Goal: Task Accomplishment & Management: Complete application form

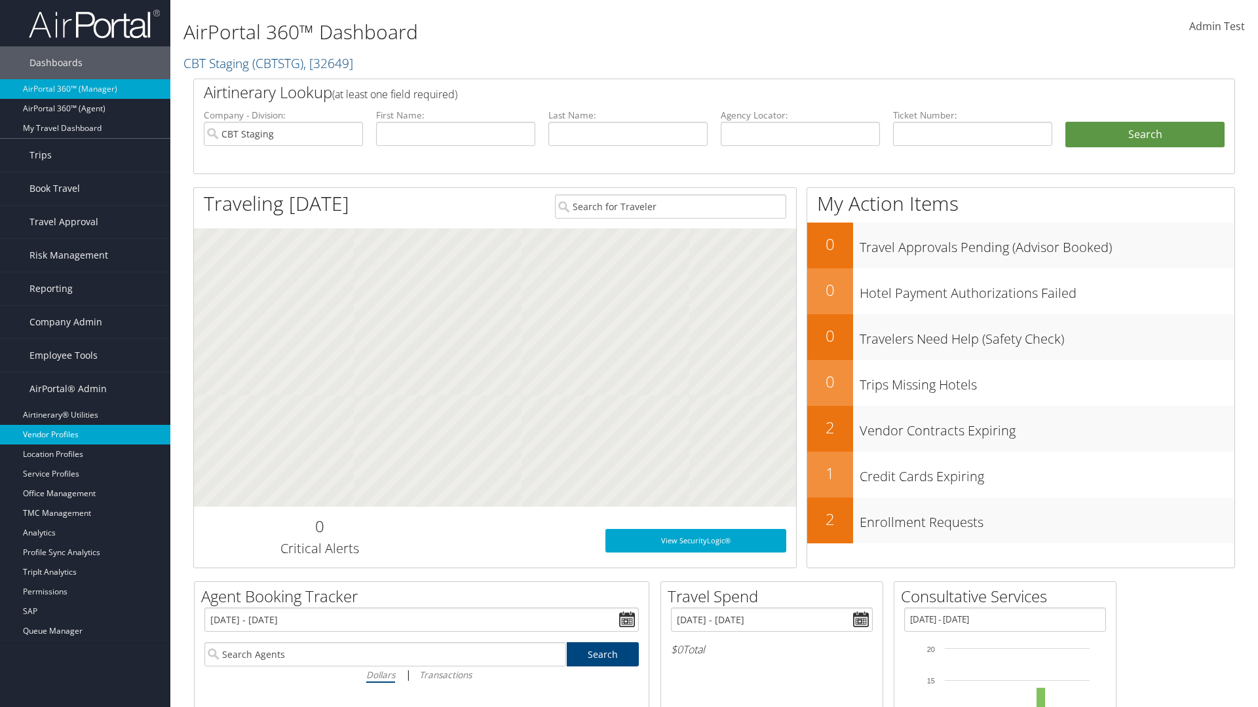
click at [85, 435] on link "Vendor Profiles" at bounding box center [85, 435] width 170 height 20
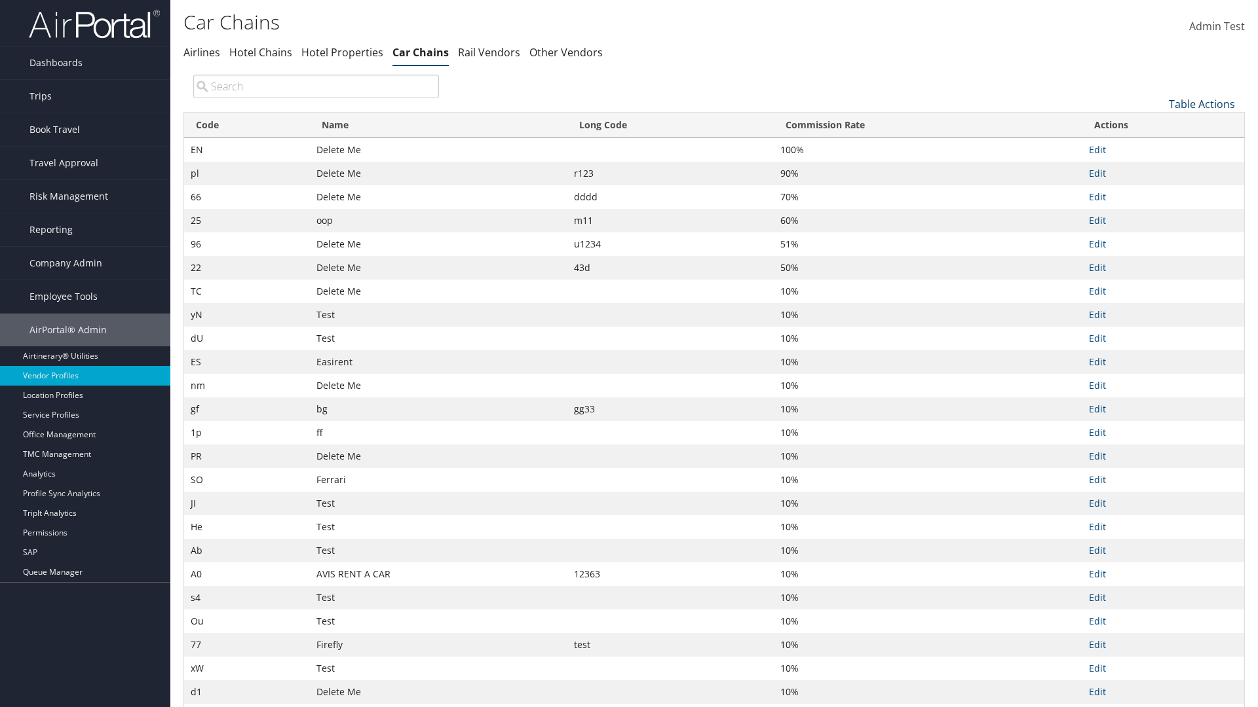
click at [1201, 103] on link "Table Actions" at bounding box center [1202, 104] width 66 height 14
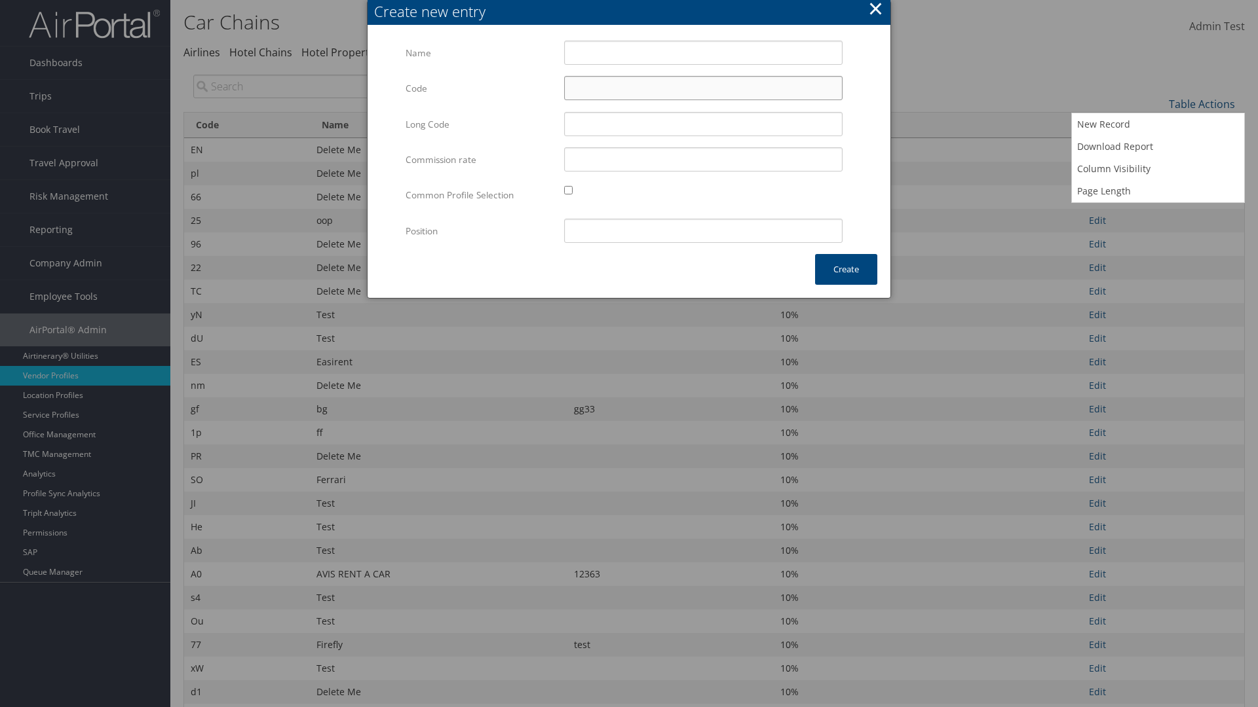
click at [703, 88] on input "Code" at bounding box center [703, 88] width 278 height 24
type input "+x"
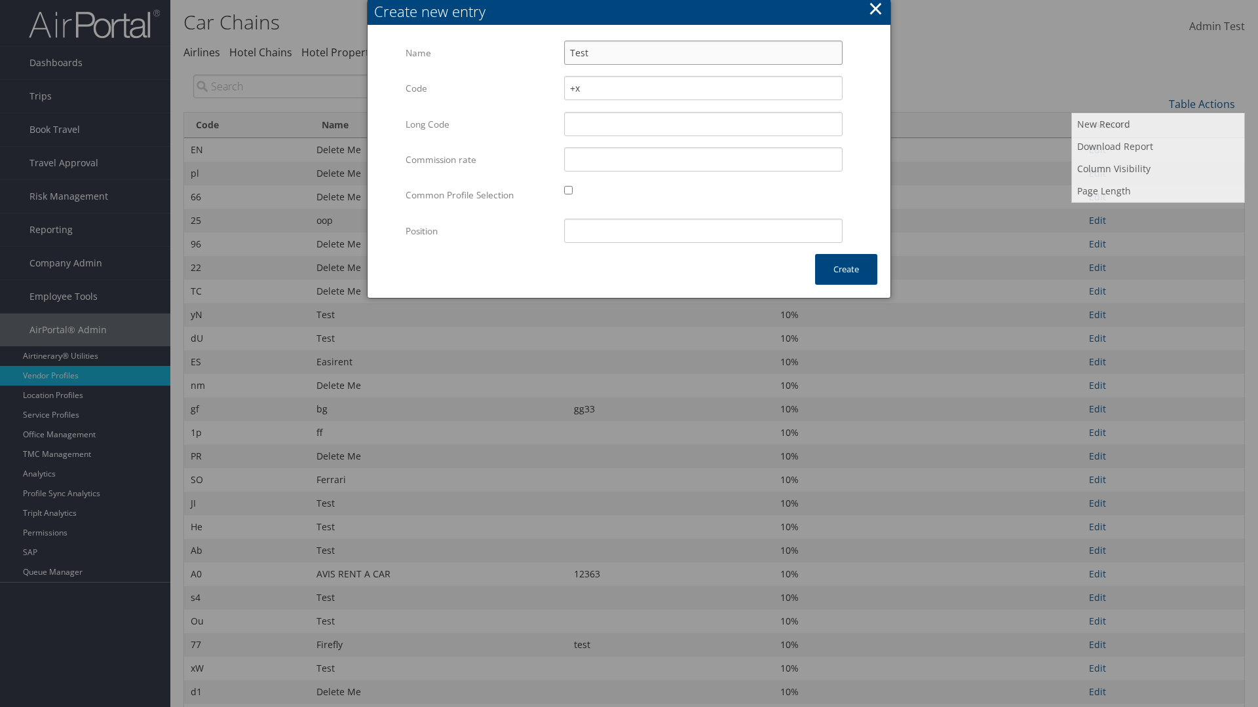
click at [703, 52] on input "Test" at bounding box center [703, 53] width 278 height 24
type input "Test"
type input "test"
type input "+x"
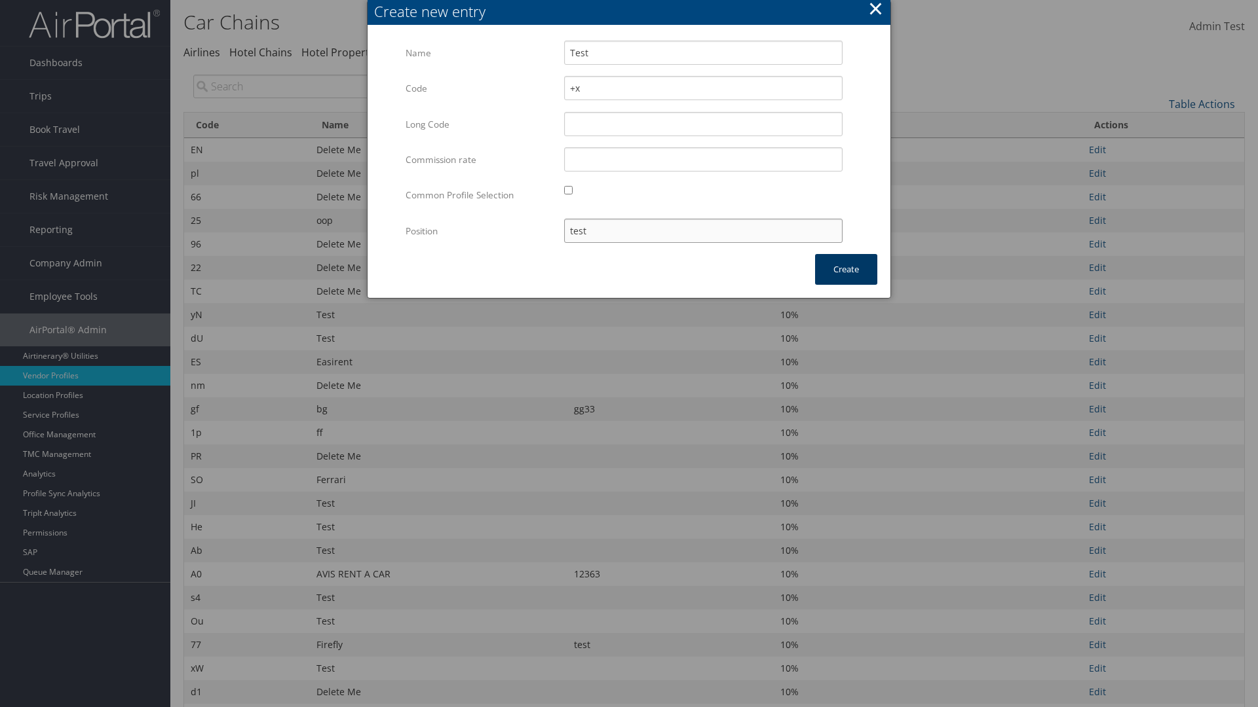
type input "test"
click at [846, 269] on button "Create" at bounding box center [846, 269] width 62 height 31
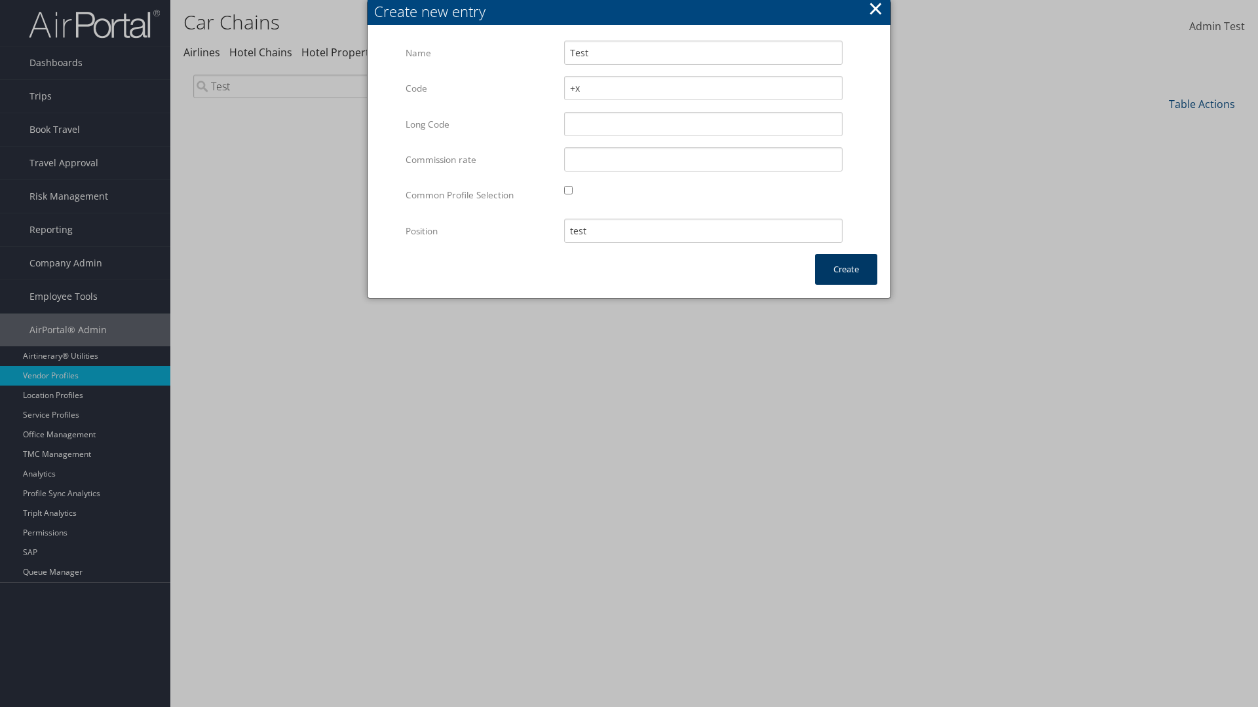
scroll to position [96, 0]
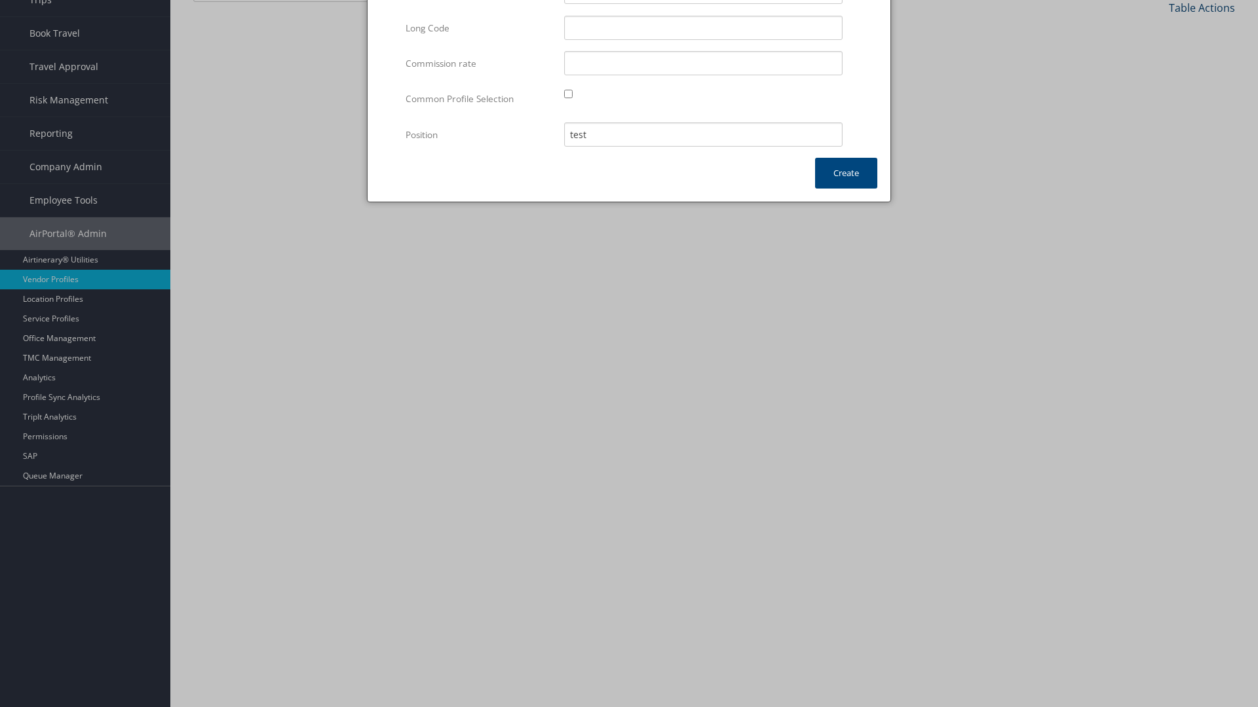
type input "Test"
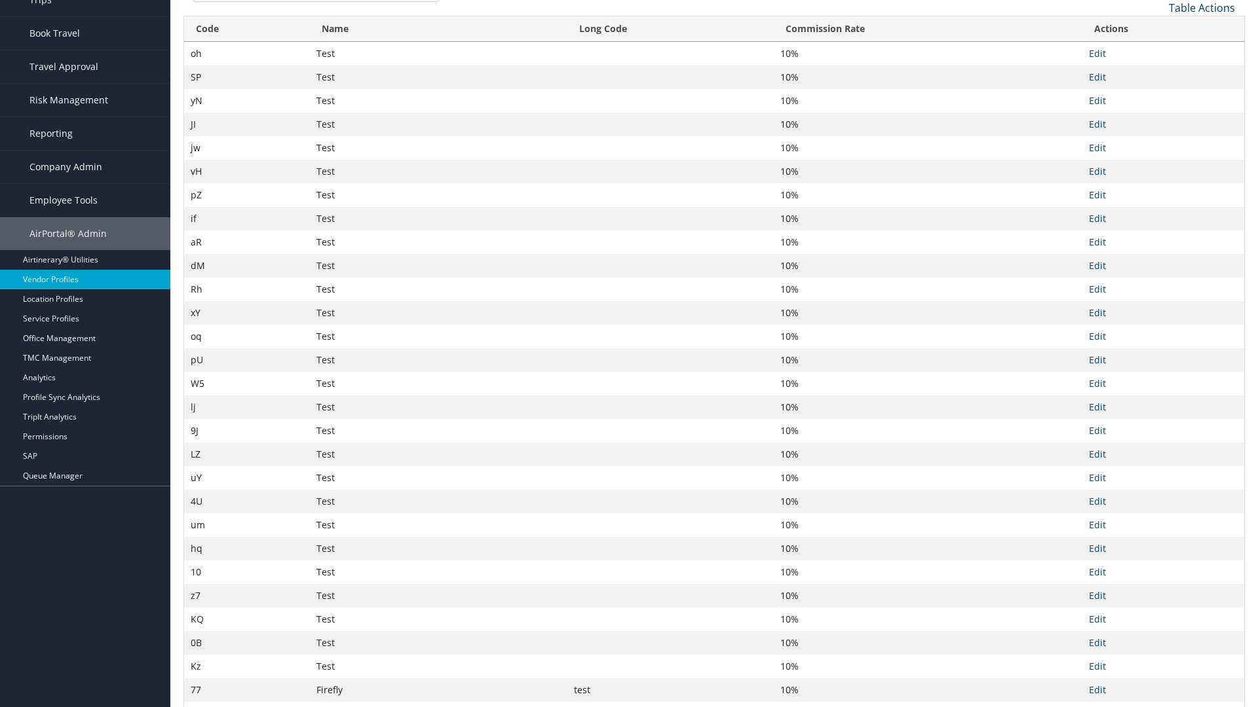
click at [1201, 7] on link "Table Actions" at bounding box center [1202, 8] width 66 height 14
click at [1157, 29] on link "Code" at bounding box center [1158, 29] width 172 height 22
click at [1157, 51] on link "Name" at bounding box center [1158, 52] width 172 height 22
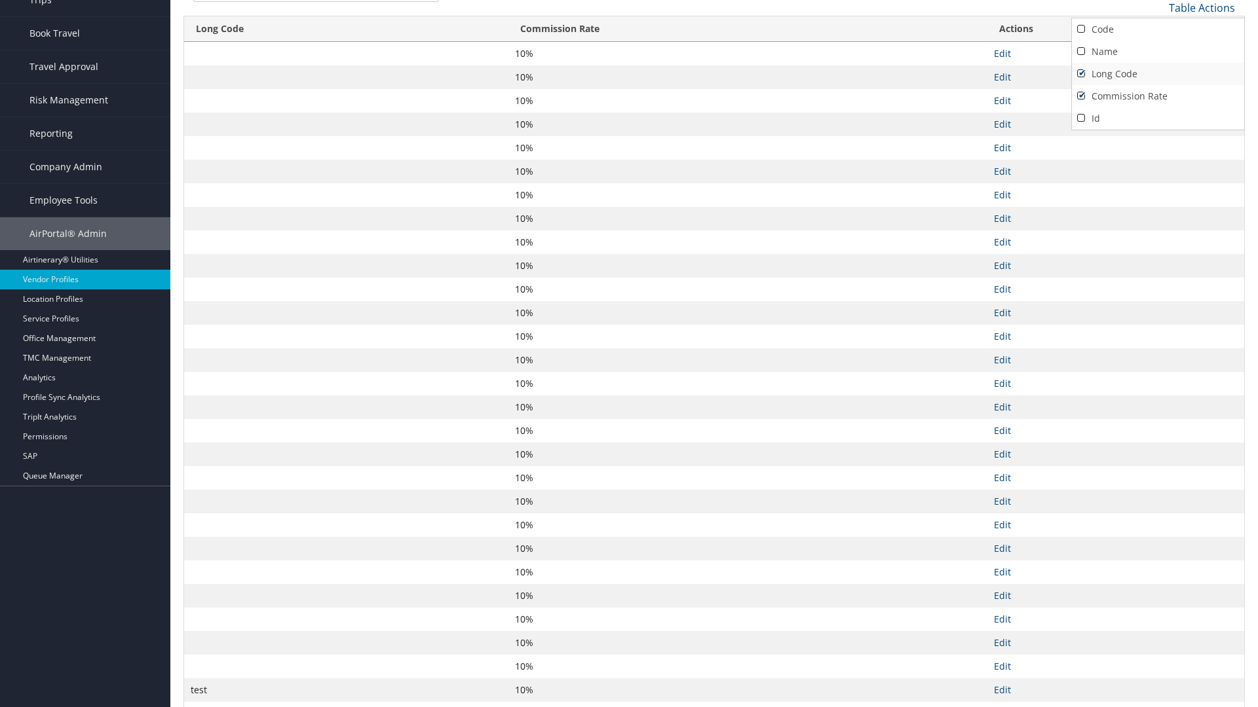
click at [1157, 73] on link "Long Code" at bounding box center [1158, 74] width 172 height 22
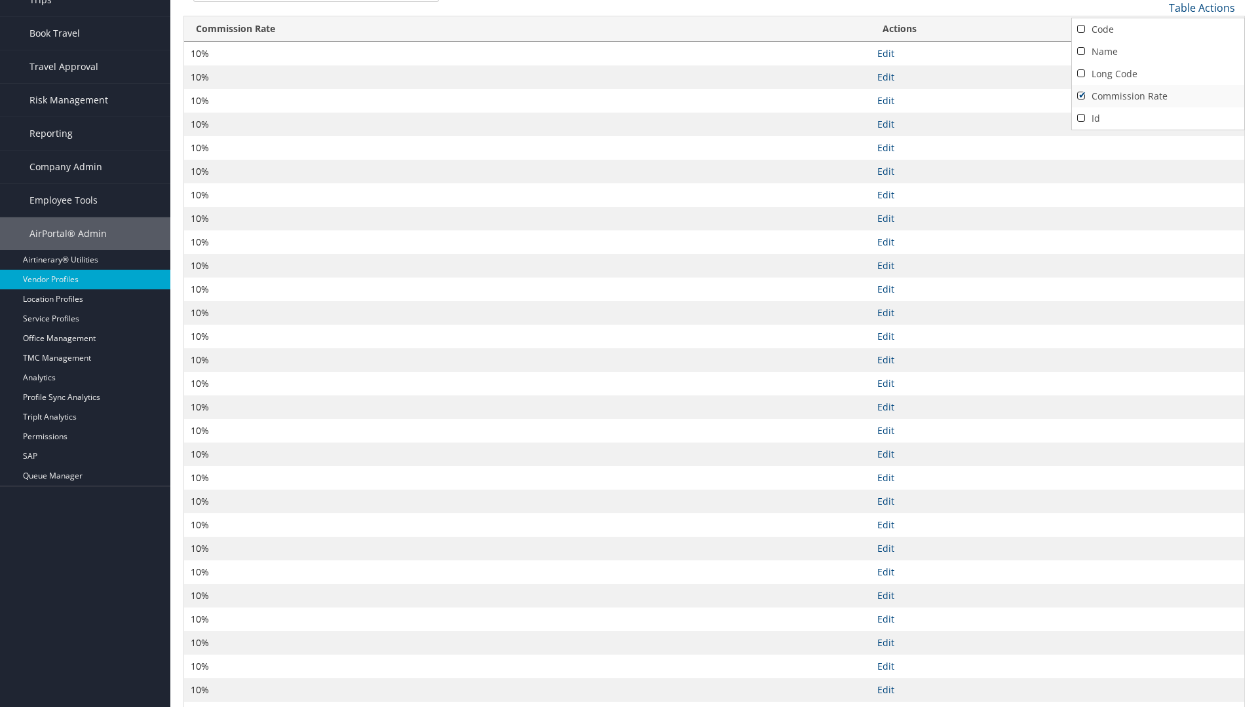
click at [1157, 96] on link "Commission Rate" at bounding box center [1158, 96] width 172 height 22
click at [629, 354] on div at bounding box center [629, 353] width 1258 height 707
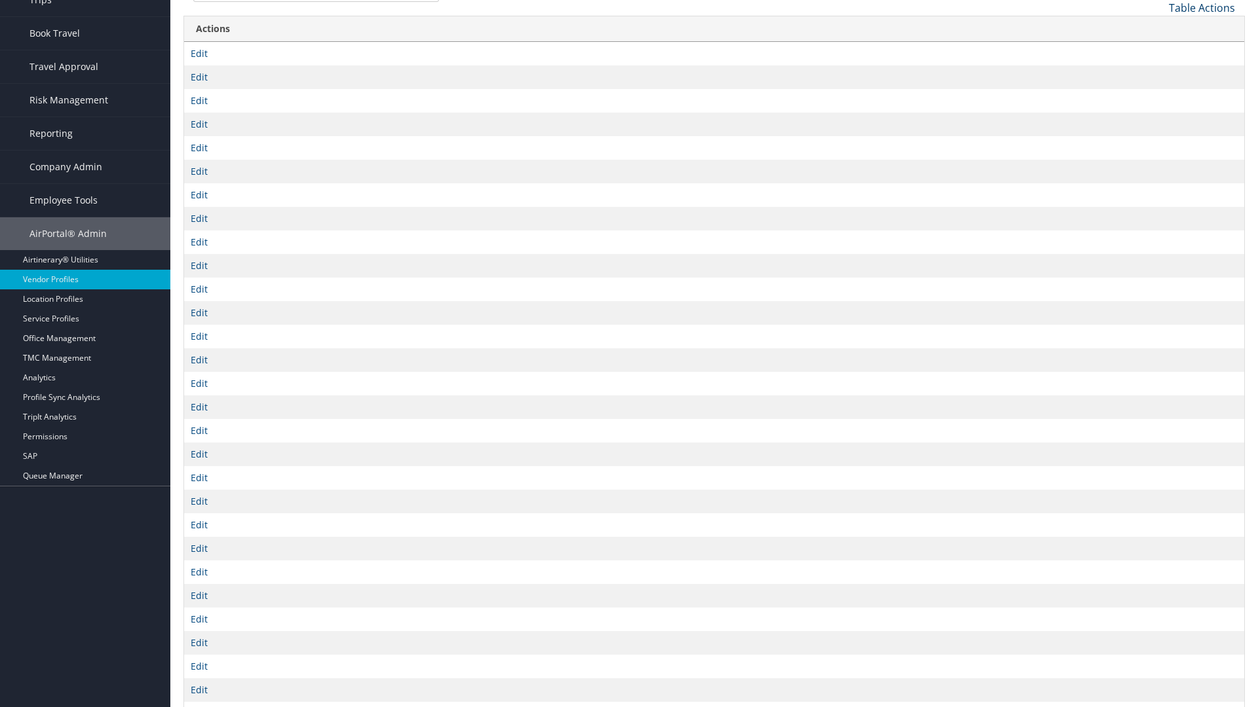
click at [1201, 7] on link "Table Actions" at bounding box center [1202, 8] width 66 height 14
click at [1157, 29] on link "Code" at bounding box center [1158, 29] width 172 height 22
click at [1157, 51] on link "Name" at bounding box center [1158, 52] width 172 height 22
click at [1157, 73] on link "Long Code" at bounding box center [1158, 74] width 172 height 22
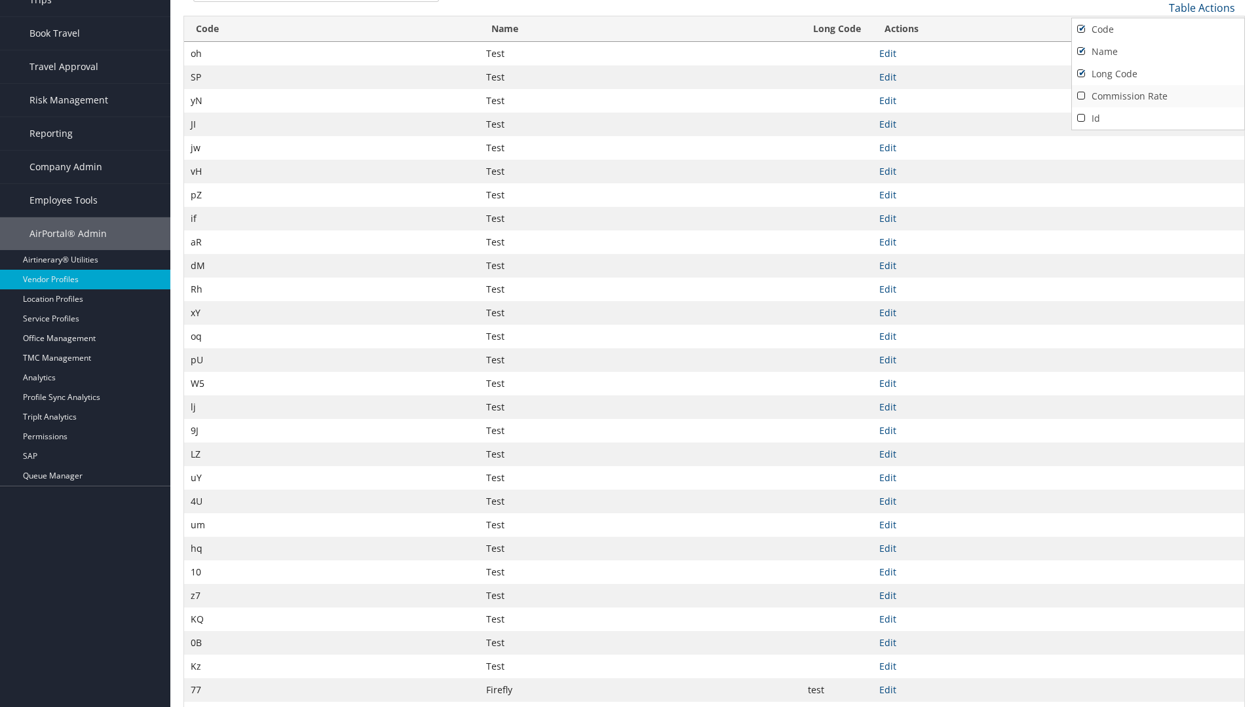
click at [1157, 96] on link "Commission Rate" at bounding box center [1158, 96] width 172 height 22
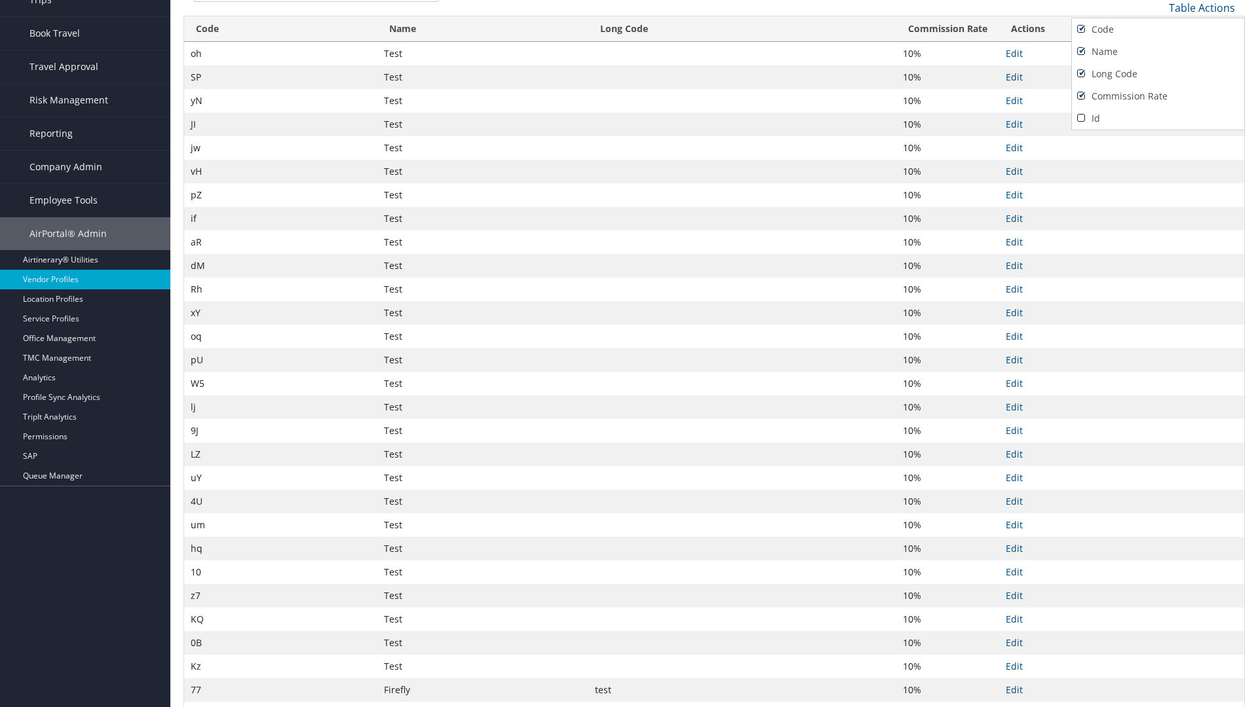
click at [629, 354] on div at bounding box center [629, 353] width 1258 height 707
